Goal: Use online tool/utility: Utilize a website feature to perform a specific function

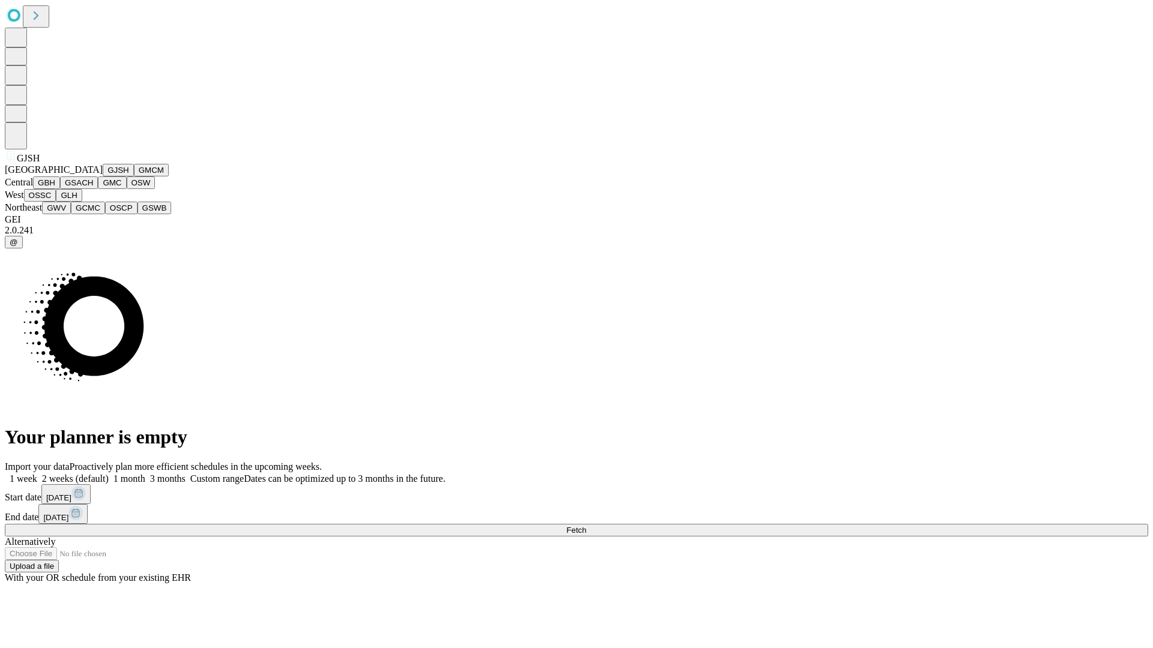
click at [103, 176] on button "GJSH" at bounding box center [118, 170] width 31 height 13
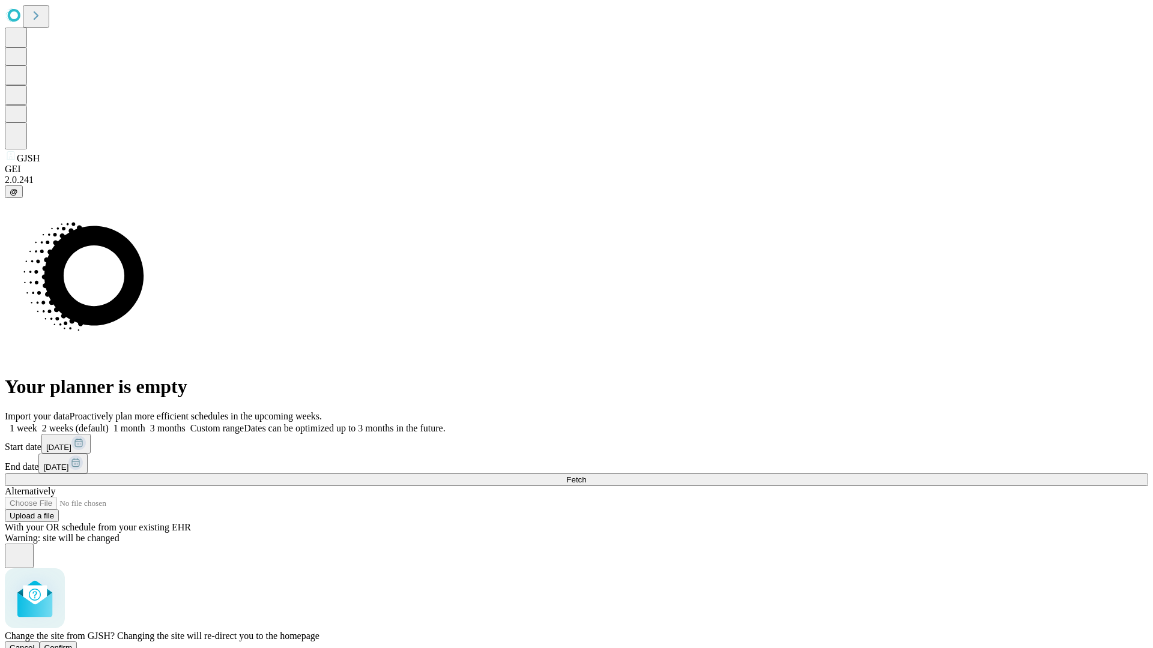
click at [73, 644] on span "Confirm" at bounding box center [58, 648] width 28 height 9
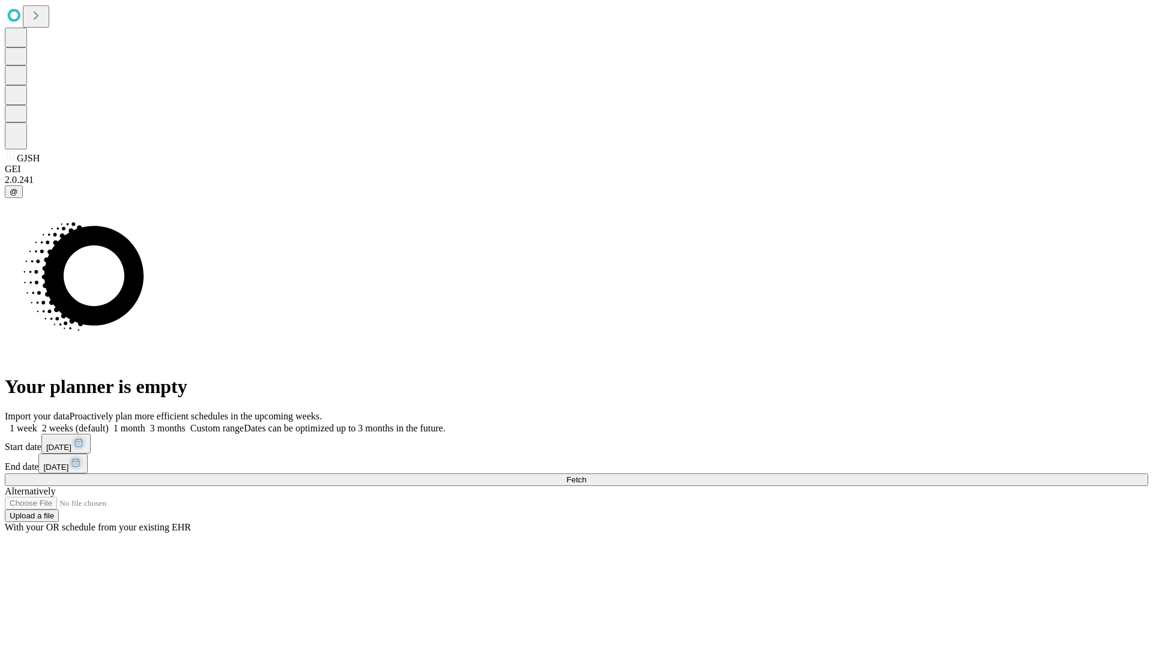
click at [37, 423] on label "1 week" at bounding box center [21, 428] width 32 height 10
click at [586, 475] on span "Fetch" at bounding box center [576, 479] width 20 height 9
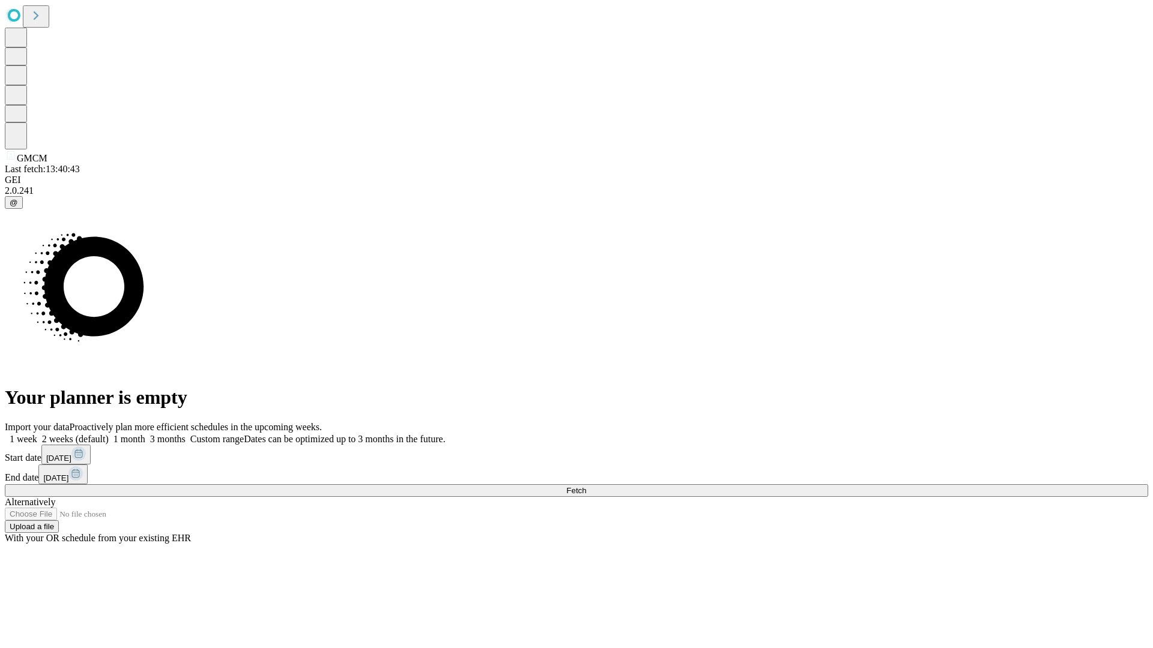
click at [37, 434] on label "1 week" at bounding box center [21, 439] width 32 height 10
click at [586, 486] on span "Fetch" at bounding box center [576, 490] width 20 height 9
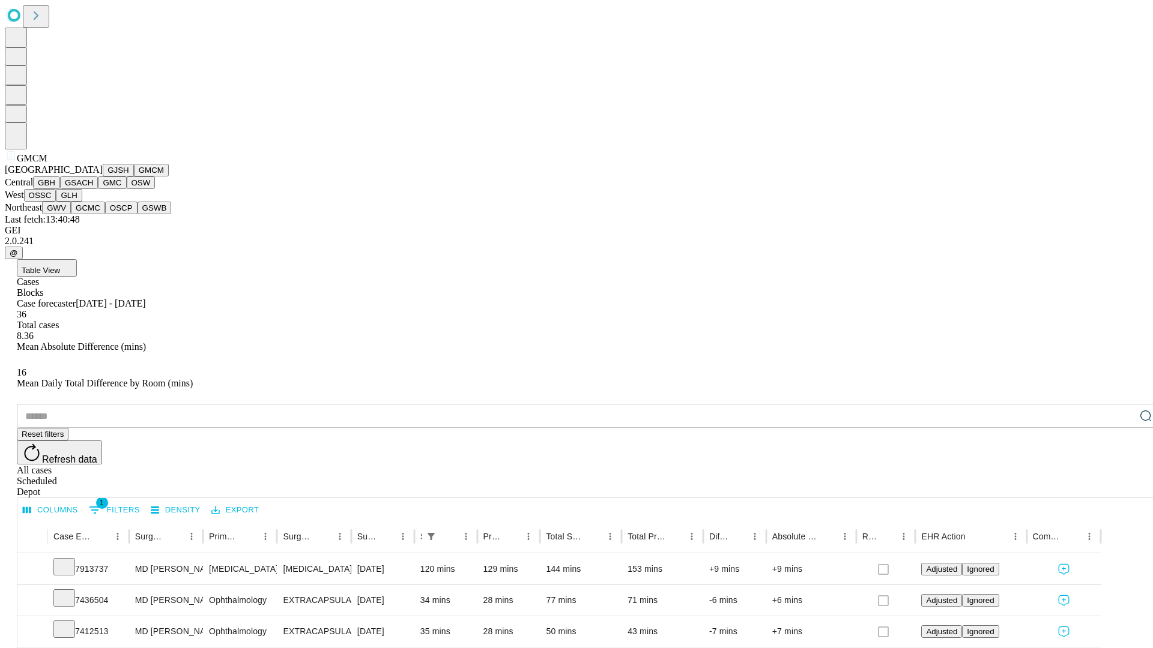
click at [60, 189] on button "GBH" at bounding box center [46, 182] width 27 height 13
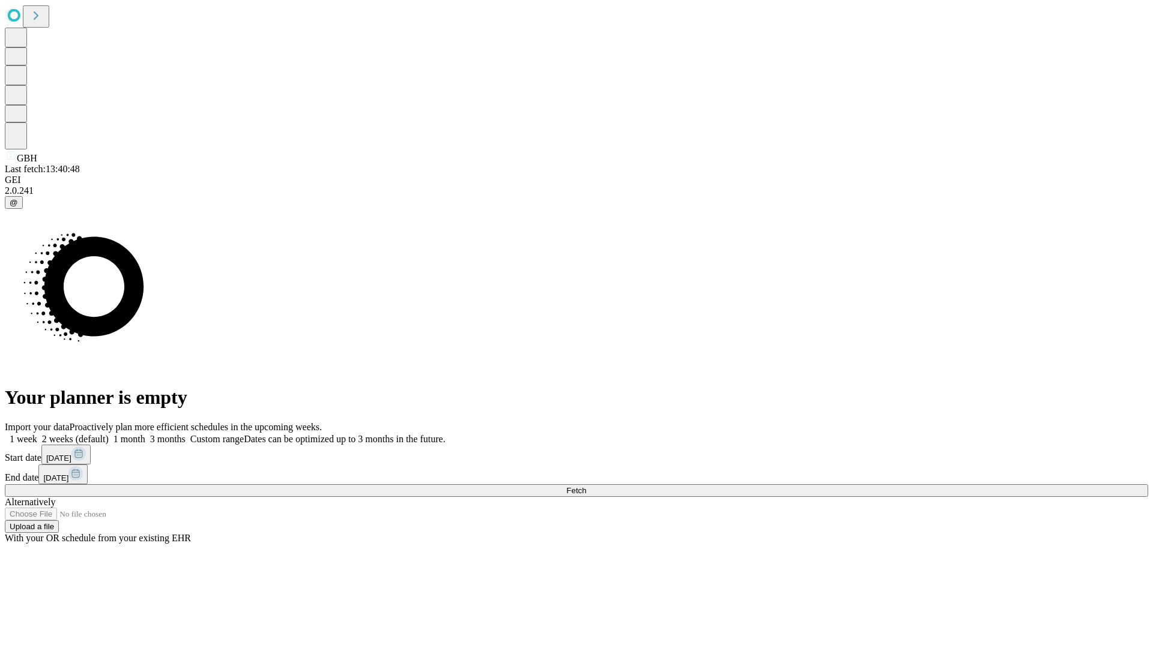
click at [37, 434] on label "1 week" at bounding box center [21, 439] width 32 height 10
click at [586, 486] on span "Fetch" at bounding box center [576, 490] width 20 height 9
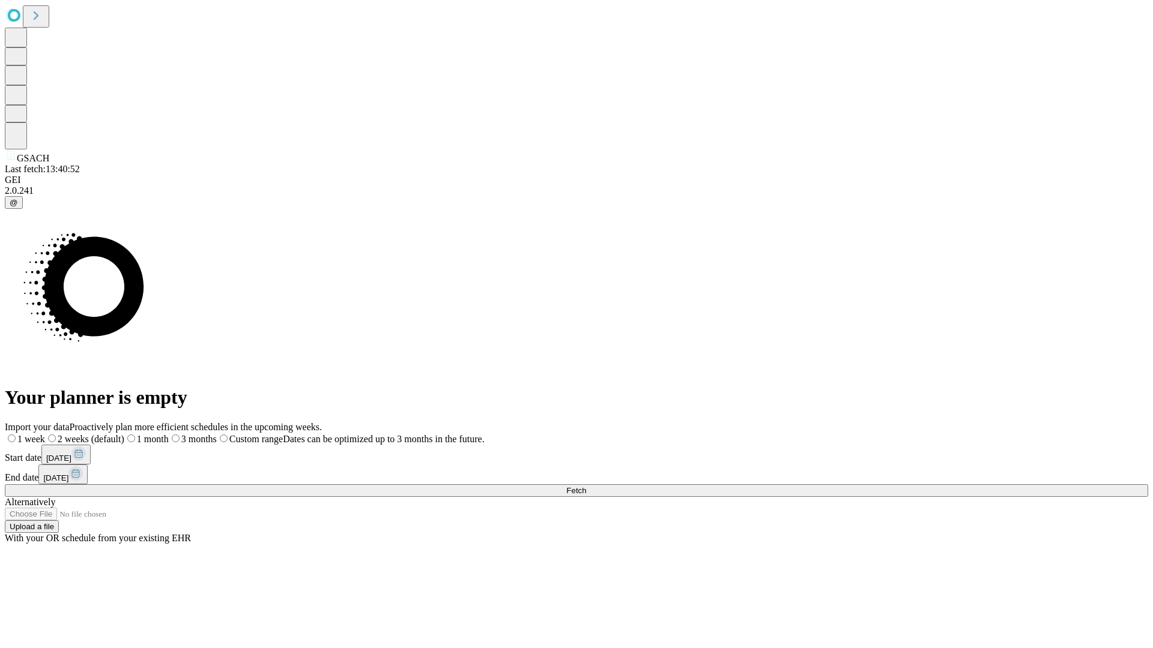
click at [45, 434] on label "1 week" at bounding box center [25, 439] width 40 height 10
click at [586, 486] on span "Fetch" at bounding box center [576, 490] width 20 height 9
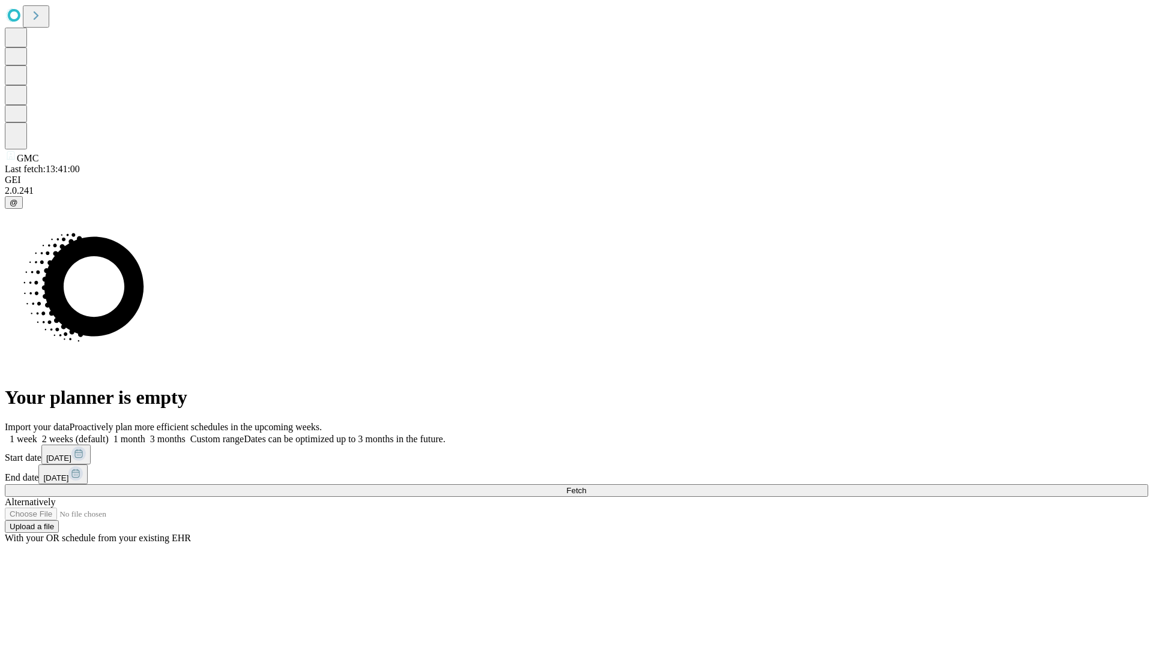
click at [37, 434] on label "1 week" at bounding box center [21, 439] width 32 height 10
click at [586, 486] on span "Fetch" at bounding box center [576, 490] width 20 height 9
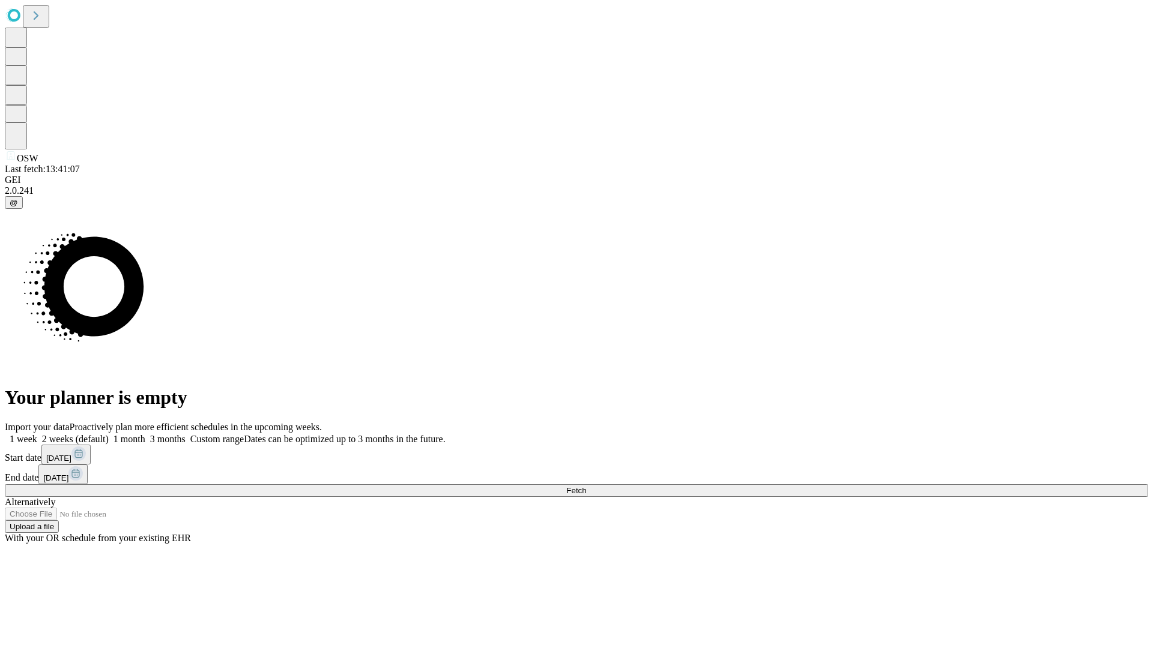
click at [37, 434] on label "1 week" at bounding box center [21, 439] width 32 height 10
click at [586, 486] on span "Fetch" at bounding box center [576, 490] width 20 height 9
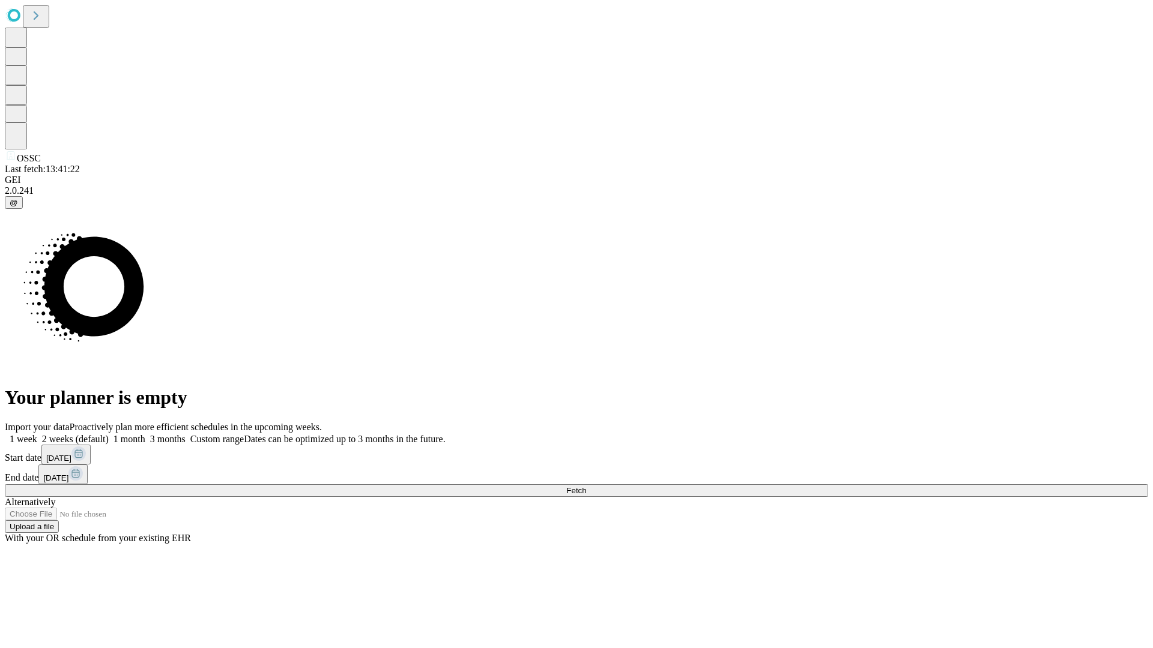
click at [586, 486] on span "Fetch" at bounding box center [576, 490] width 20 height 9
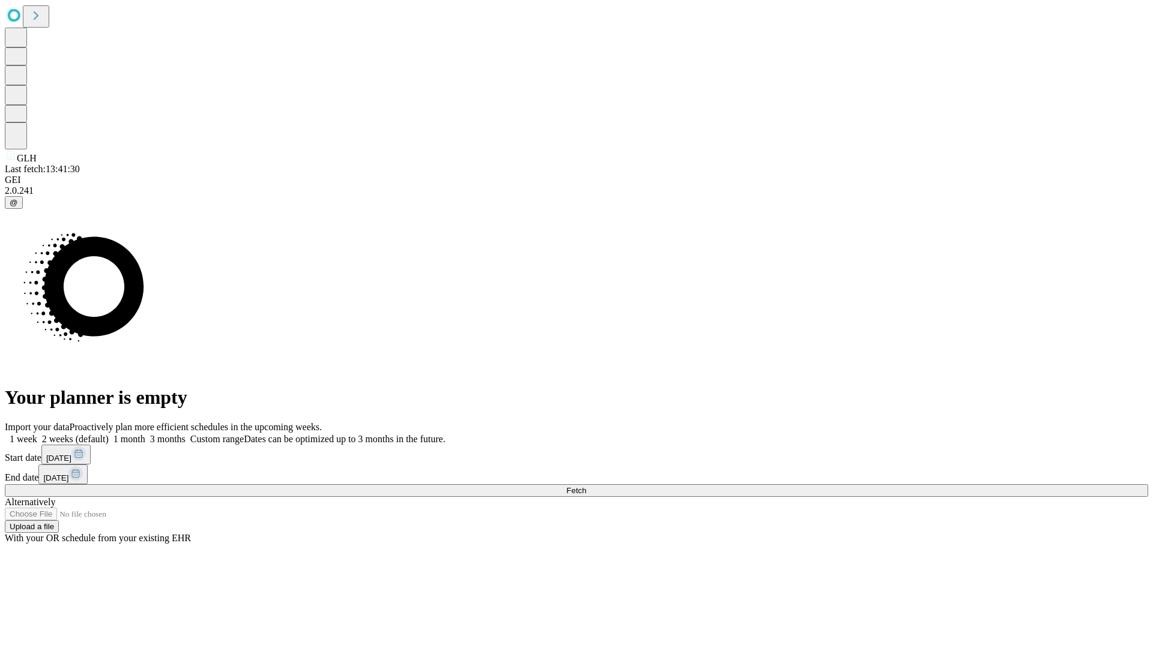
click at [37, 434] on label "1 week" at bounding box center [21, 439] width 32 height 10
click at [586, 486] on span "Fetch" at bounding box center [576, 490] width 20 height 9
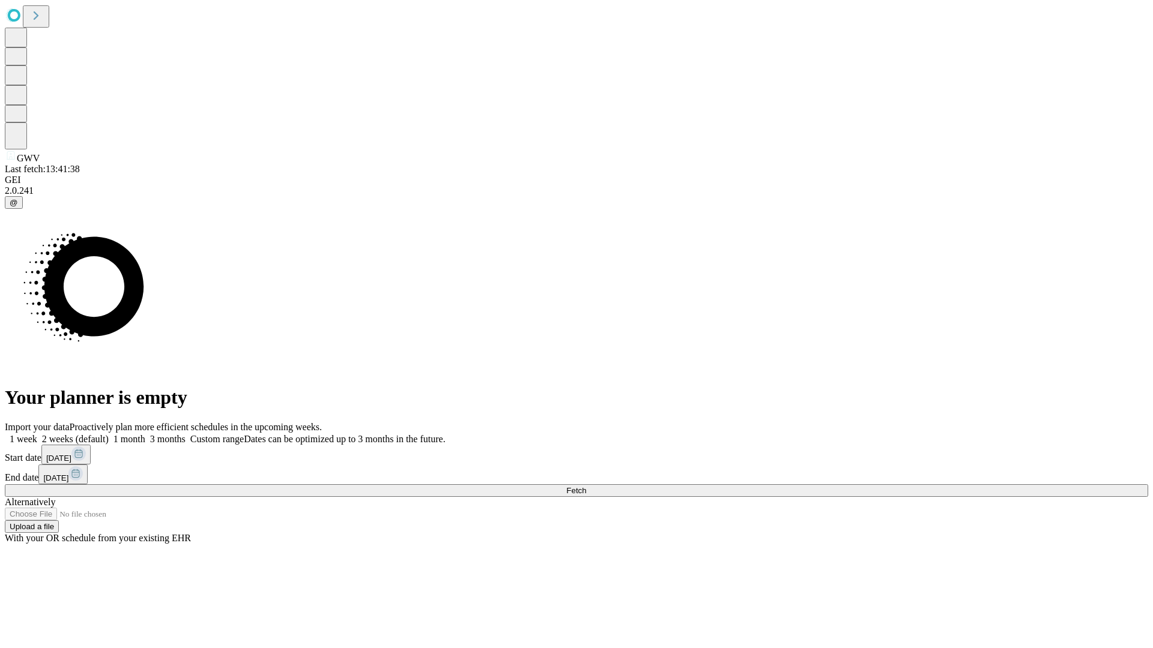
click at [37, 434] on label "1 week" at bounding box center [21, 439] width 32 height 10
click at [586, 486] on span "Fetch" at bounding box center [576, 490] width 20 height 9
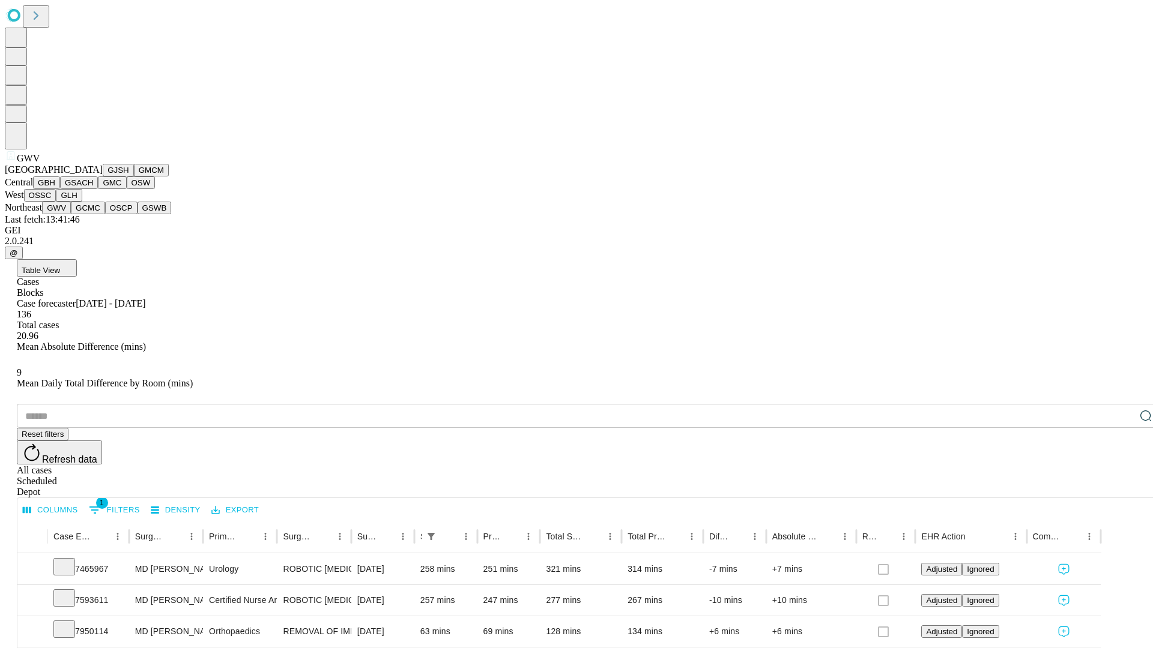
click at [93, 214] on button "GCMC" at bounding box center [88, 208] width 34 height 13
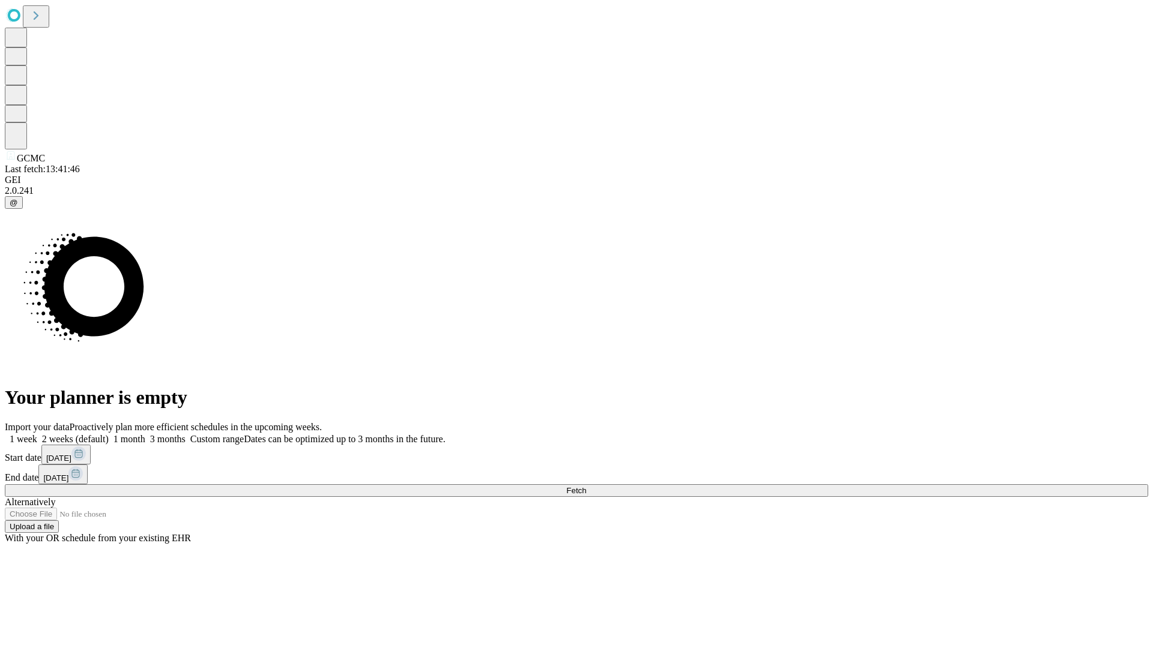
click at [37, 434] on label "1 week" at bounding box center [21, 439] width 32 height 10
click at [586, 486] on span "Fetch" at bounding box center [576, 490] width 20 height 9
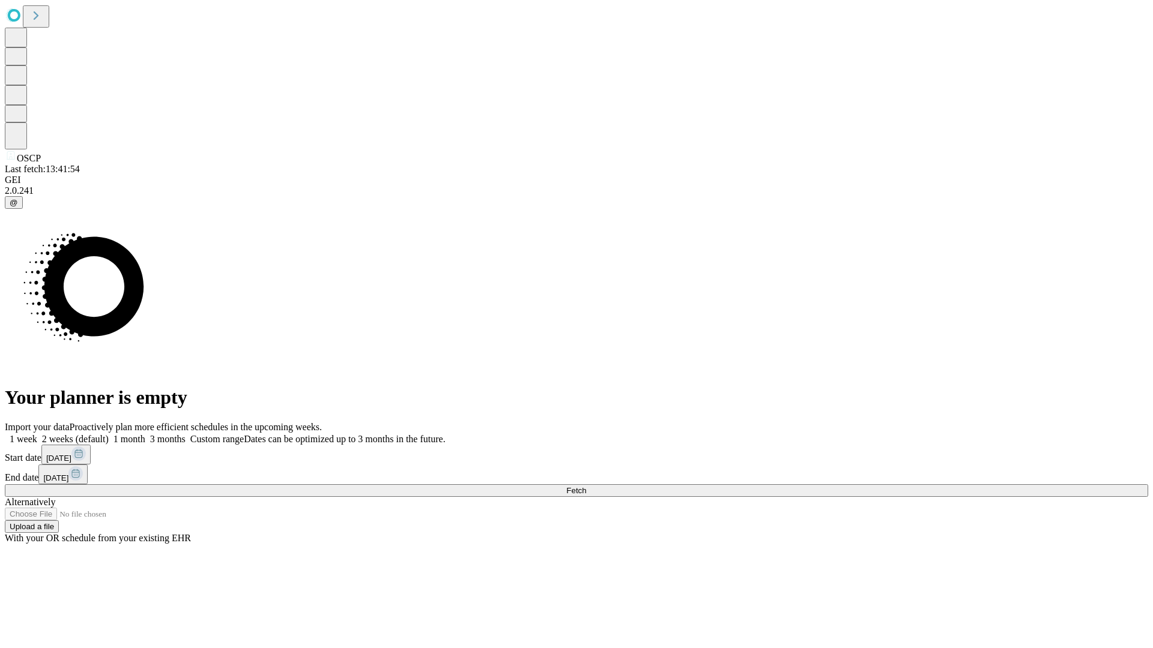
click at [37, 434] on label "1 week" at bounding box center [21, 439] width 32 height 10
click at [586, 486] on span "Fetch" at bounding box center [576, 490] width 20 height 9
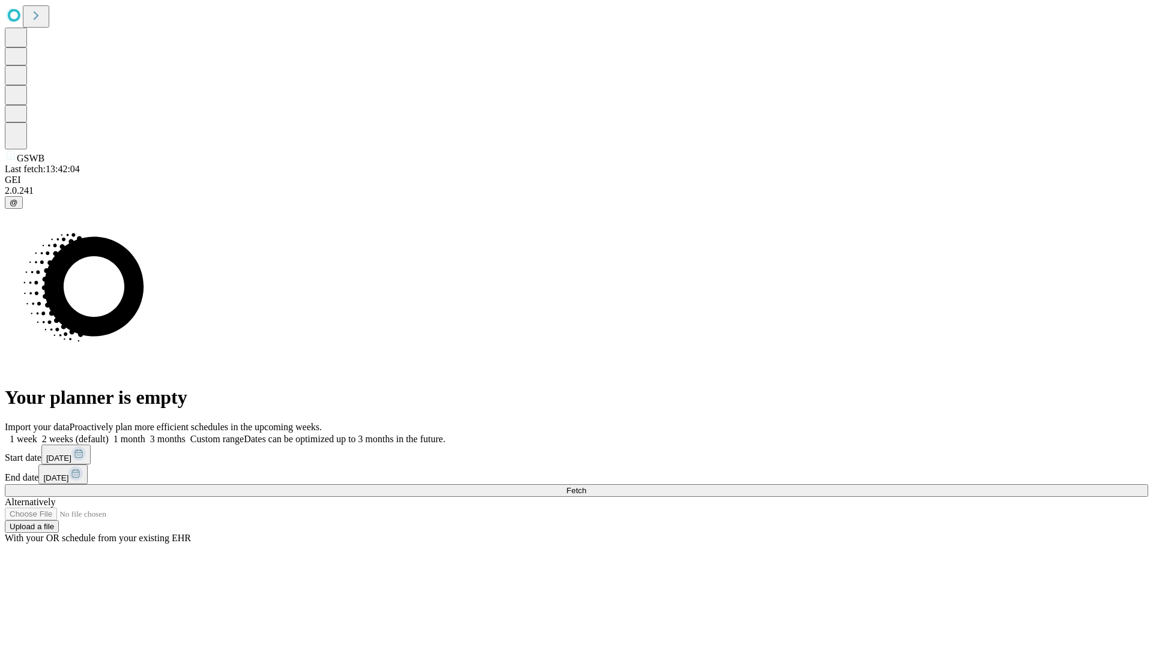
click at [37, 434] on label "1 week" at bounding box center [21, 439] width 32 height 10
click at [586, 486] on span "Fetch" at bounding box center [576, 490] width 20 height 9
